Goal: Information Seeking & Learning: Learn about a topic

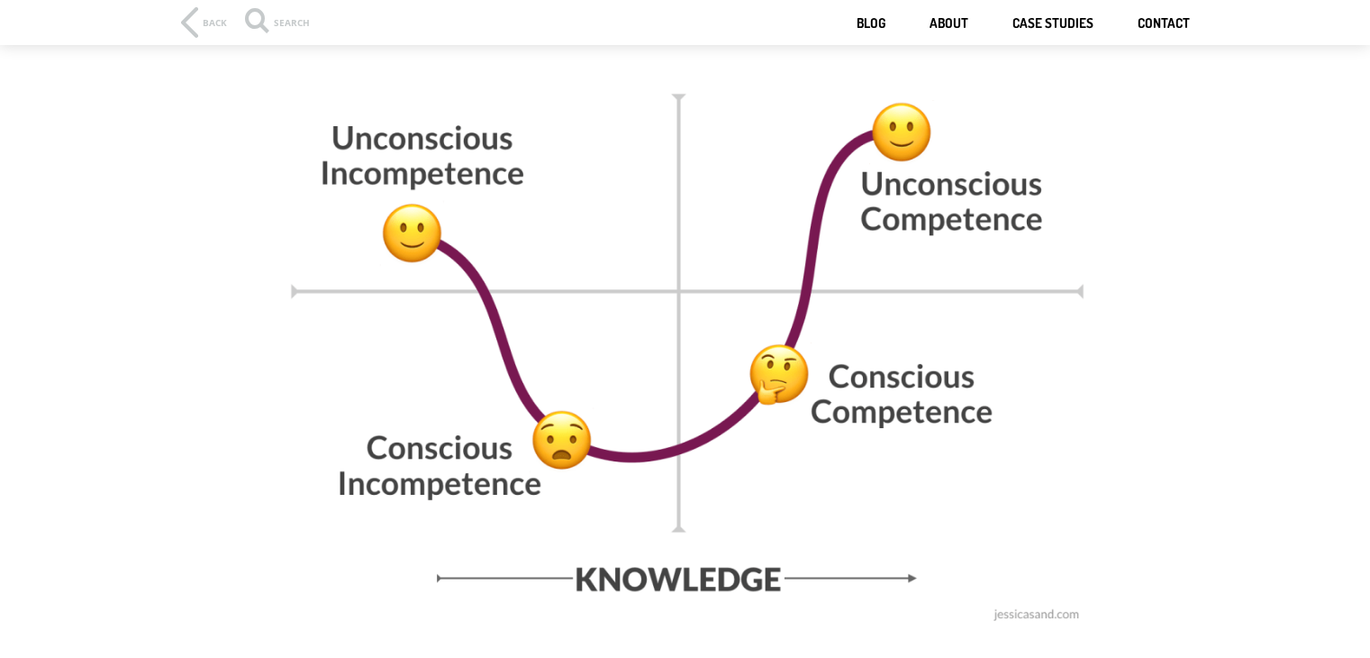
scroll to position [1225, 0]
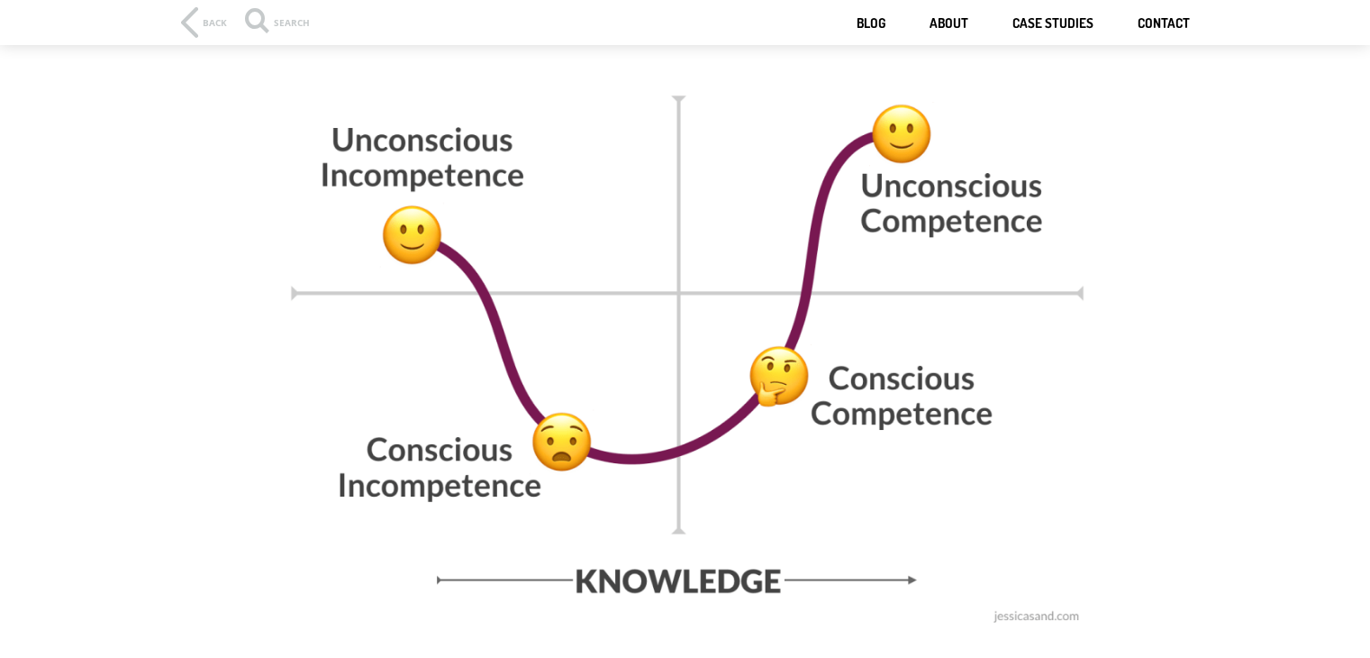
click at [499, 358] on img at bounding box center [685, 342] width 811 height 577
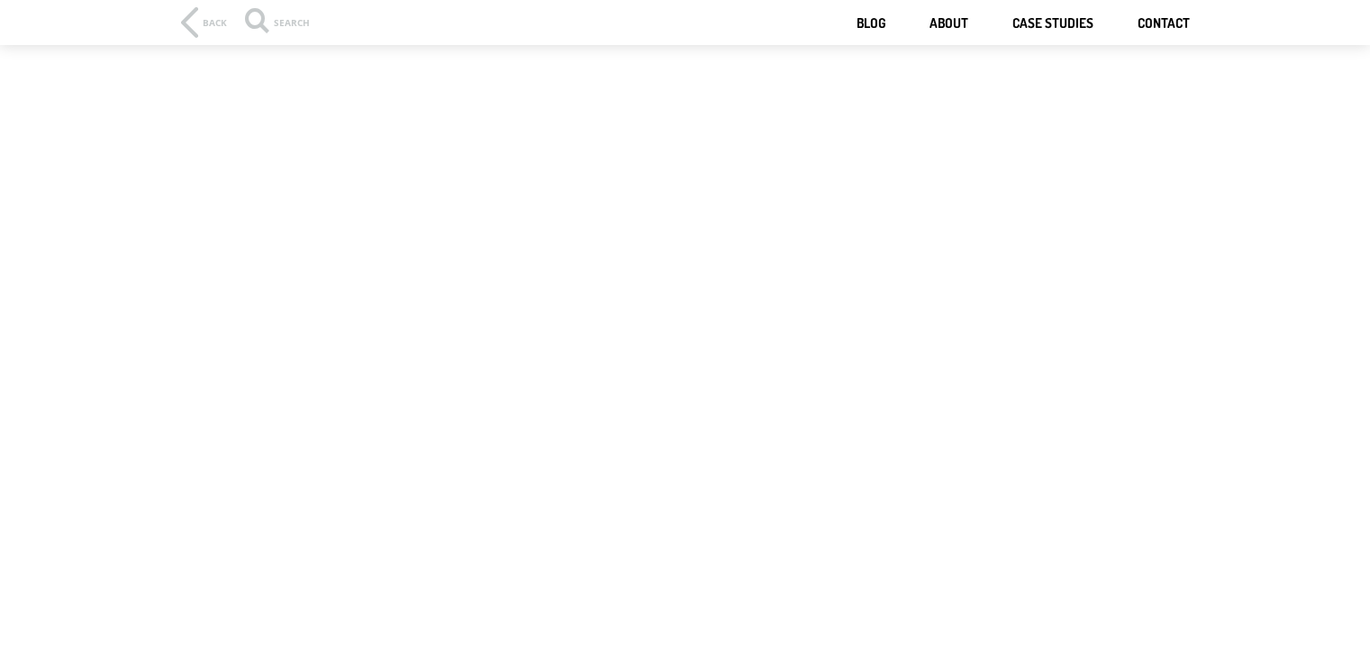
scroll to position [1261, 0]
